Goal: Information Seeking & Learning: Check status

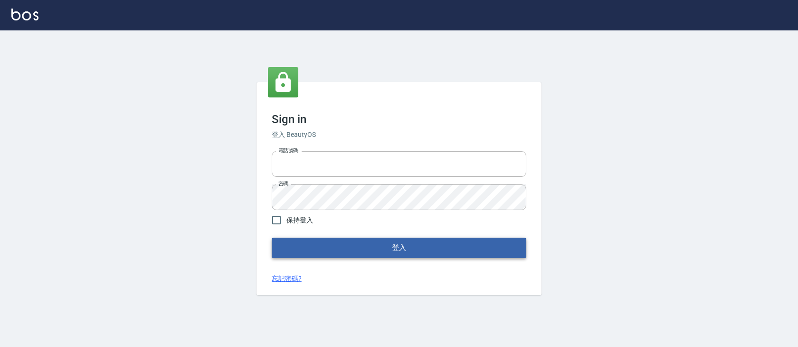
type input "devdev"
click at [502, 252] on button "登入" at bounding box center [399, 247] width 254 height 20
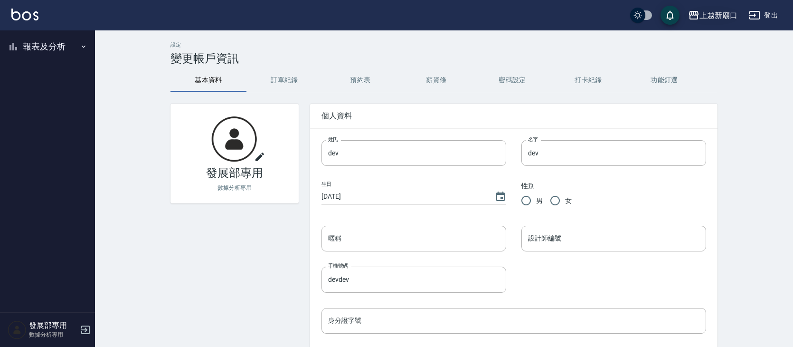
click at [721, 16] on div "上越新廟口" at bounding box center [718, 15] width 38 height 12
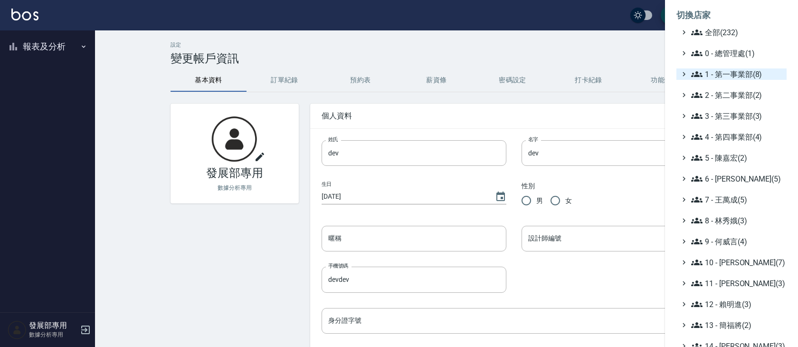
click at [754, 74] on span "1 - 第一事業部(8)" at bounding box center [737, 73] width 92 height 11
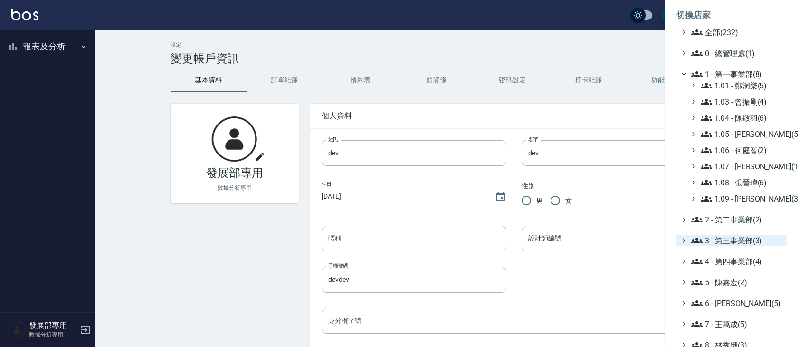
click at [754, 237] on span "3 - 第三事業部(3)" at bounding box center [737, 240] width 92 height 11
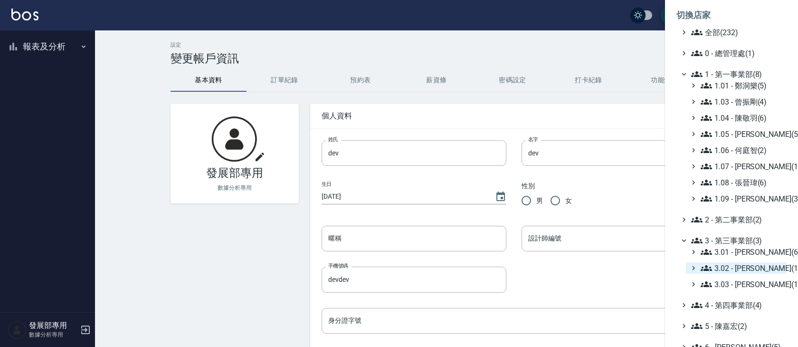
click at [767, 271] on span "3.02 - 王麗滿(1)" at bounding box center [741, 267] width 82 height 11
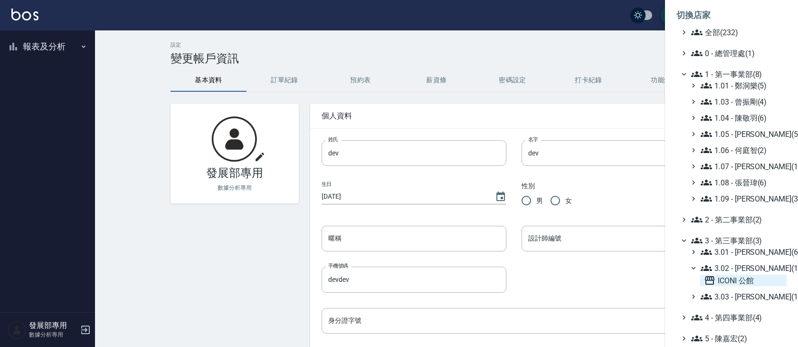
click at [752, 279] on span "ICONI 公館" at bounding box center [743, 279] width 79 height 11
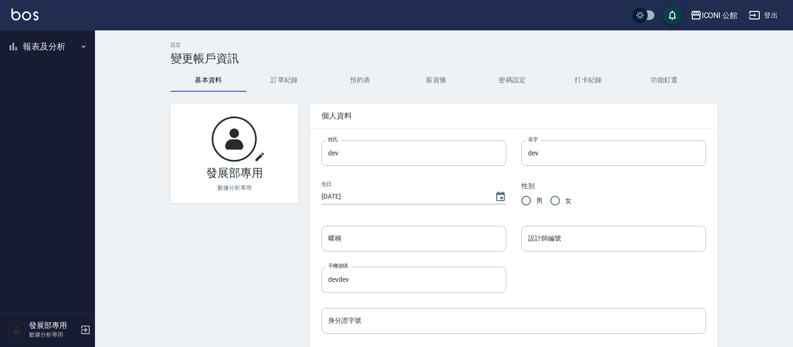
click at [61, 49] on button "報表及分析" at bounding box center [47, 46] width 87 height 25
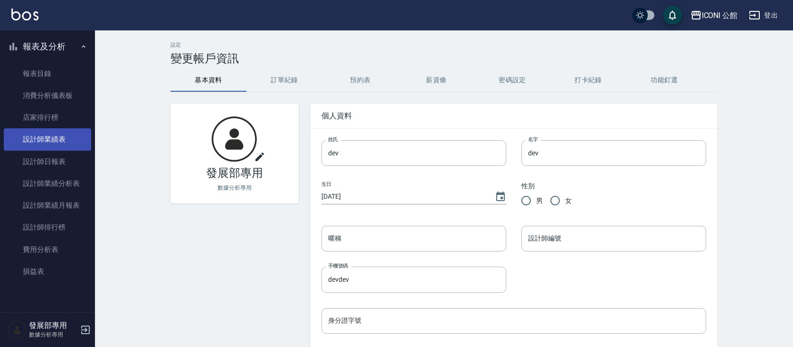
click at [63, 140] on link "設計師業績表" at bounding box center [47, 139] width 87 height 22
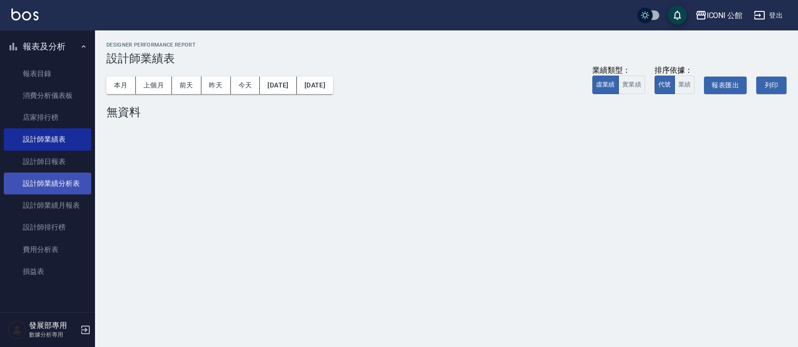
click at [74, 178] on link "設計師業績分析表" at bounding box center [47, 183] width 87 height 22
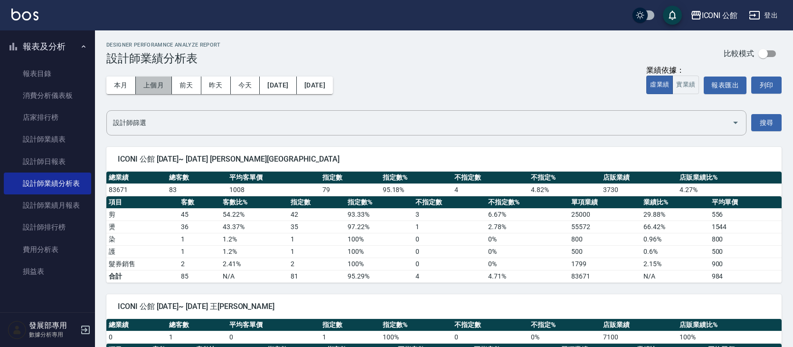
click at [153, 83] on button "上個月" at bounding box center [154, 85] width 36 height 18
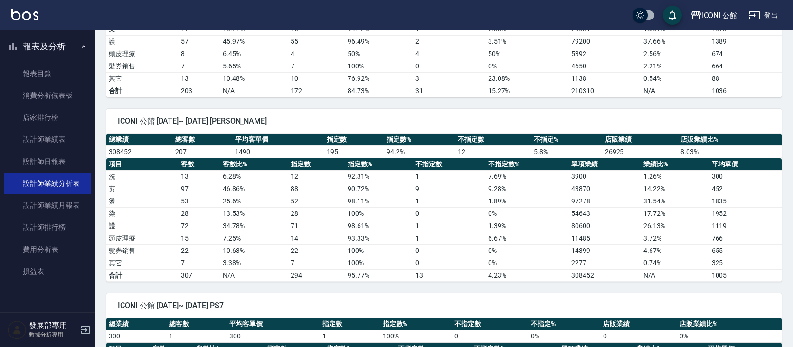
scroll to position [720, 0]
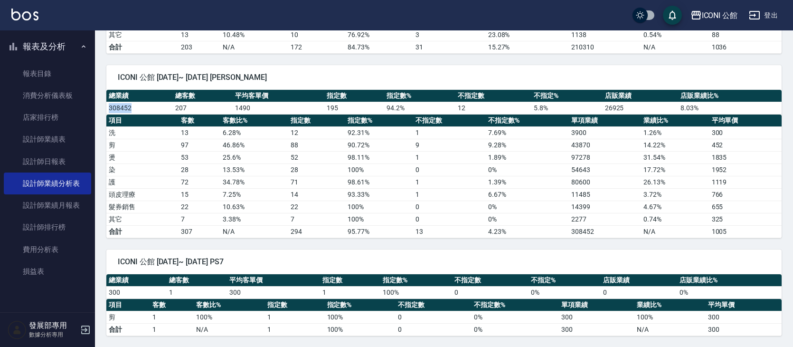
drag, startPoint x: 143, startPoint y: 108, endPoint x: 110, endPoint y: 104, distance: 33.5
click at [110, 104] on td "308452" at bounding box center [139, 108] width 66 height 12
copy td "308452"
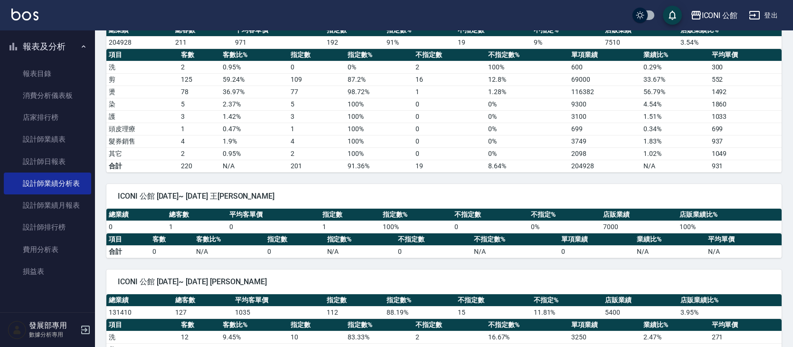
scroll to position [0, 0]
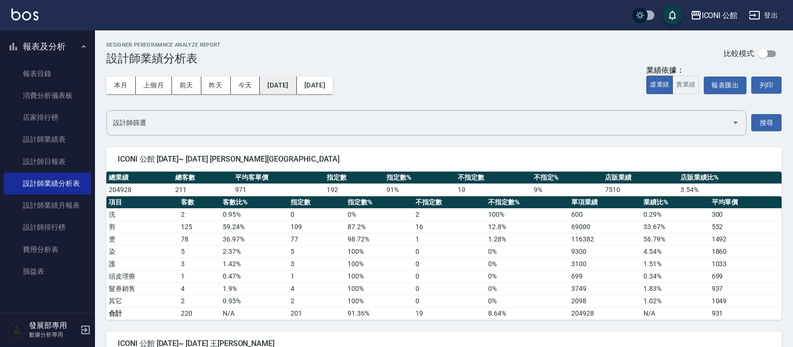
click at [296, 85] on button "2025/09/01" at bounding box center [278, 85] width 37 height 18
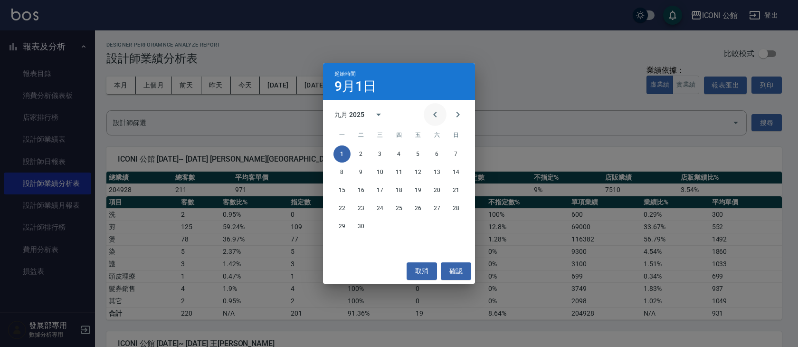
click at [428, 115] on button "Previous month" at bounding box center [435, 114] width 23 height 23
click at [418, 152] on button "1" at bounding box center [417, 153] width 17 height 17
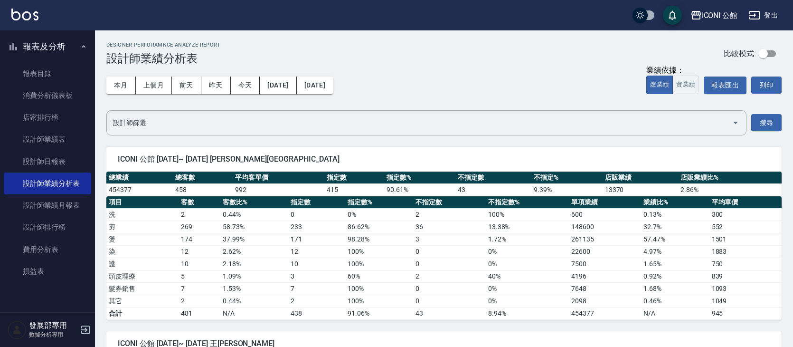
click at [333, 95] on div "本月 上個月 前天 昨天 今天 2025/08/01 2025/09/30" at bounding box center [219, 85] width 226 height 40
click at [333, 89] on button "2025/09/30" at bounding box center [315, 85] width 36 height 18
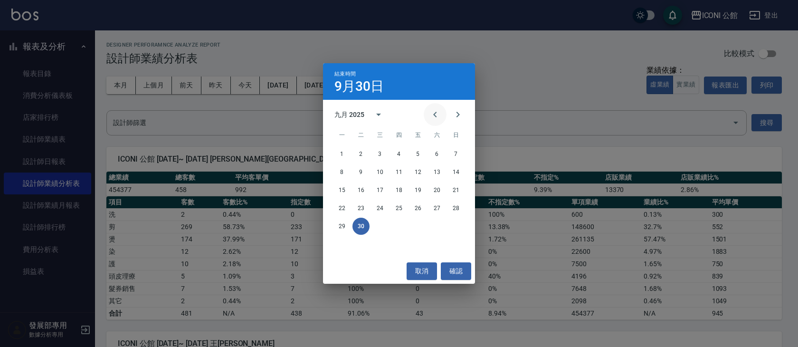
click at [428, 114] on button "Previous month" at bounding box center [435, 114] width 23 height 23
click at [448, 226] on button "31" at bounding box center [455, 225] width 17 height 17
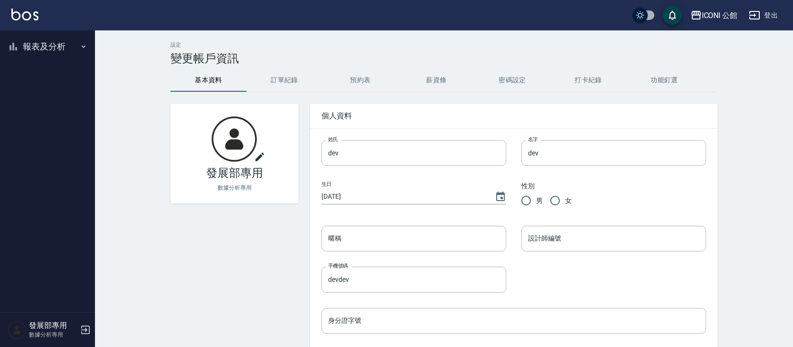
click at [61, 55] on button "報表及分析" at bounding box center [47, 46] width 87 height 25
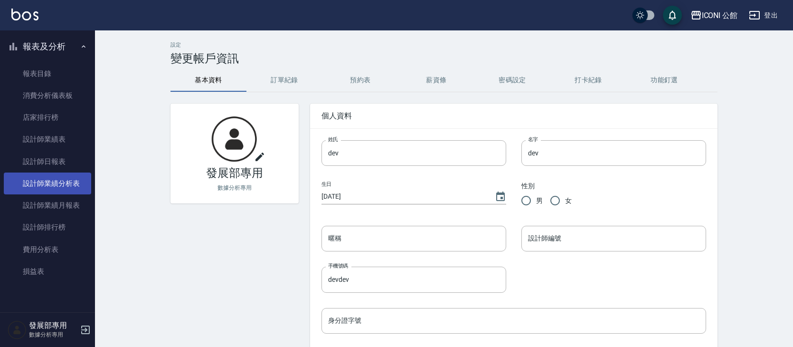
click at [75, 187] on link "設計師業績分析表" at bounding box center [47, 183] width 87 height 22
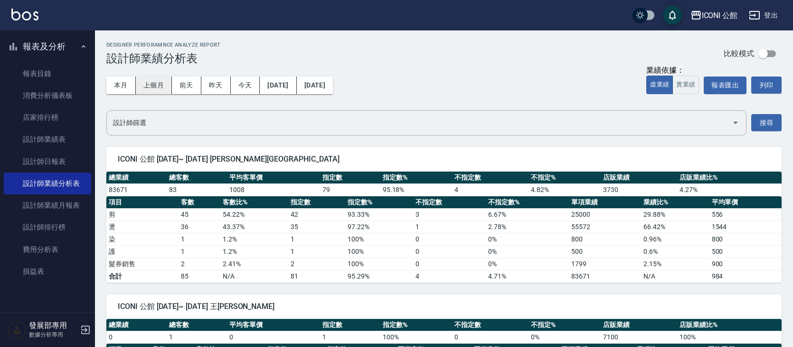
click at [157, 81] on button "上個月" at bounding box center [154, 85] width 36 height 18
